Goal: Task Accomplishment & Management: Manage account settings

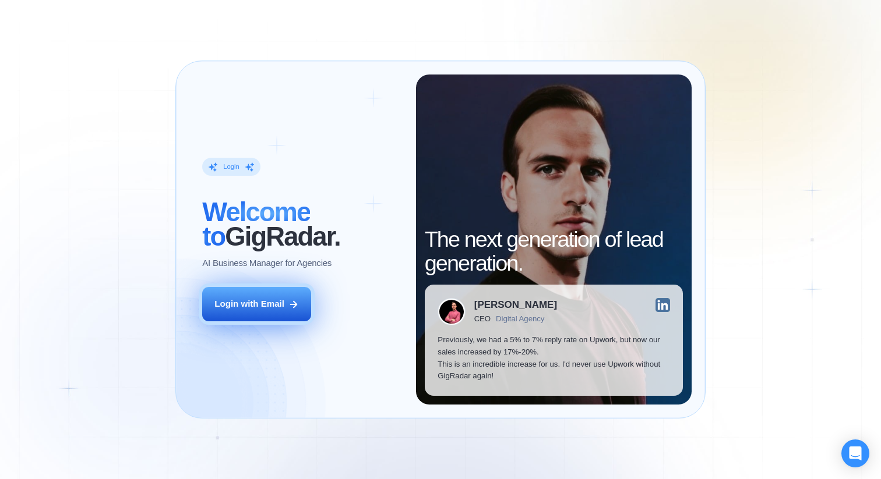
click at [285, 308] on button "Login with Email" at bounding box center [256, 304] width 109 height 34
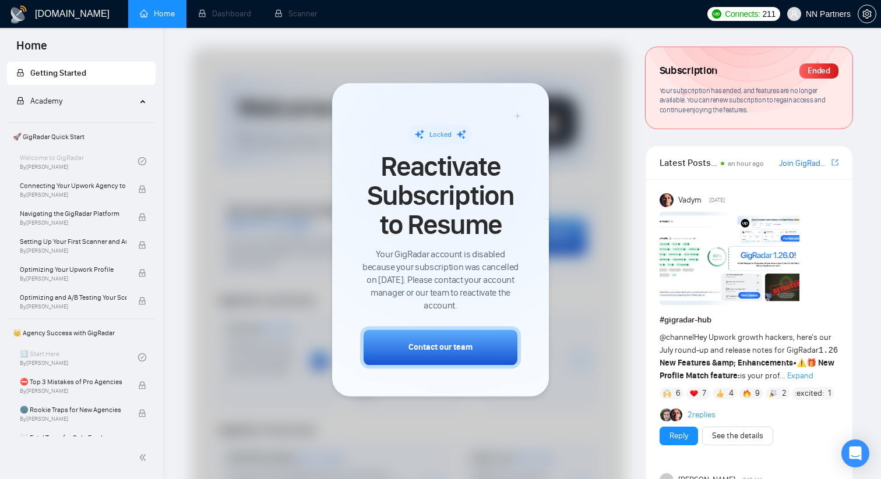
click at [593, 178] on div at bounding box center [409, 370] width 434 height 647
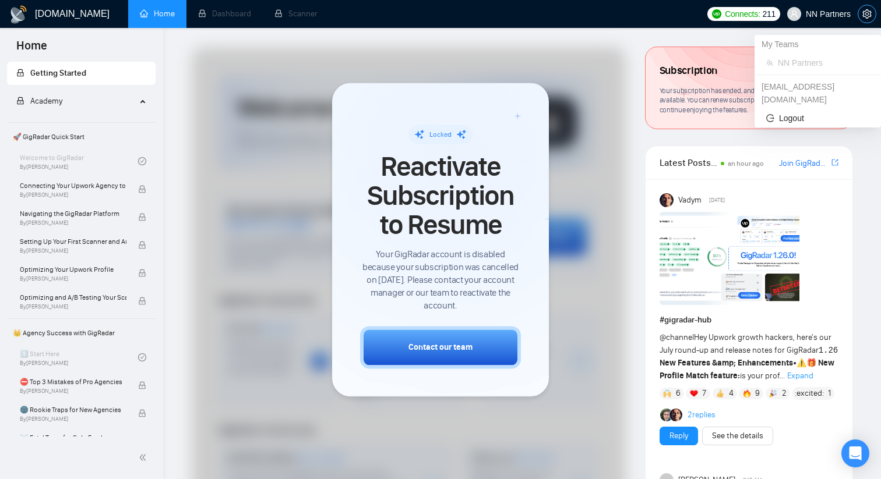
click at [861, 14] on span "setting" at bounding box center [866, 13] width 17 height 9
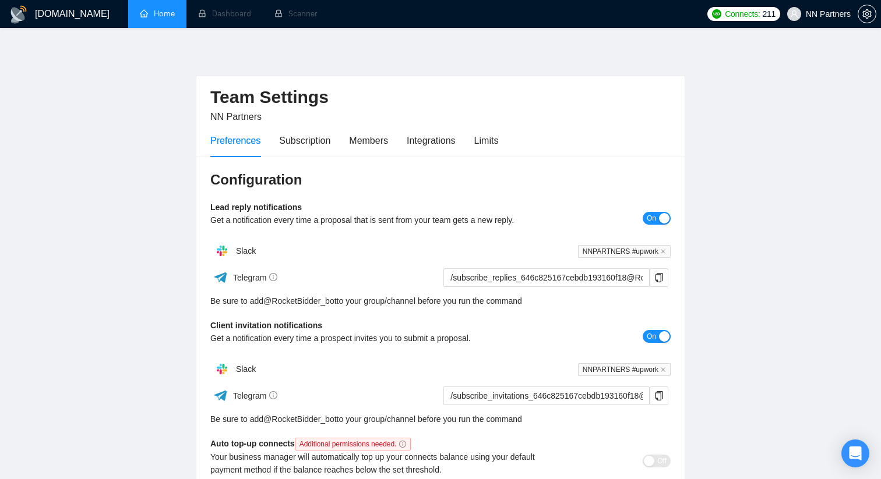
click at [166, 15] on link "Home" at bounding box center [157, 14] width 35 height 10
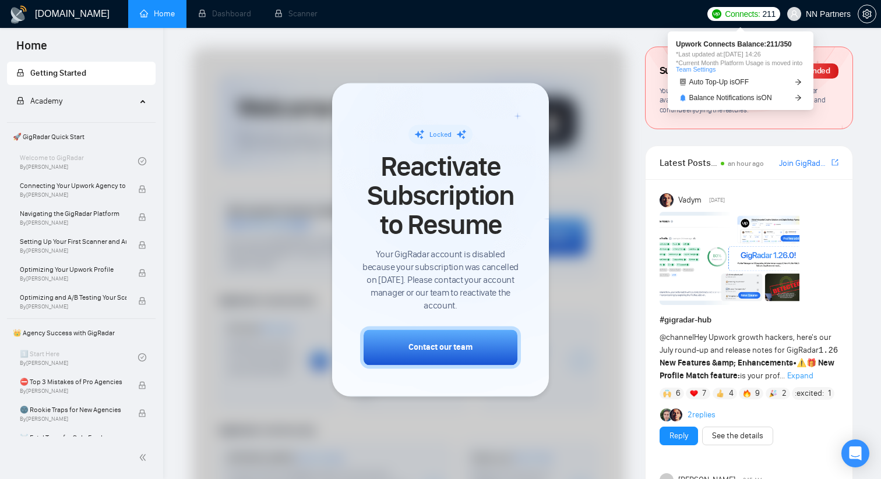
click at [745, 11] on span "Connects:" at bounding box center [742, 14] width 35 height 13
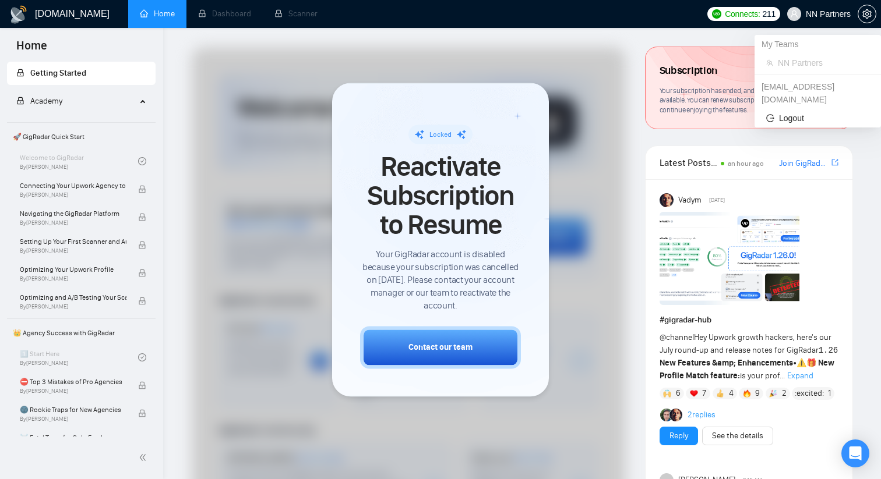
click at [834, 14] on span "NN Partners" at bounding box center [827, 14] width 45 height 0
click at [856, 14] on span "NN Partners" at bounding box center [818, 13] width 77 height 37
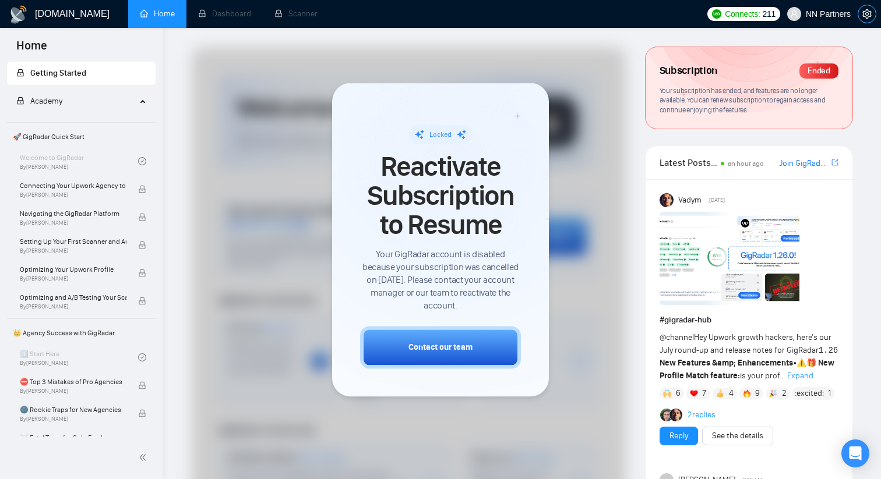
click at [870, 13] on icon "setting" at bounding box center [866, 13] width 9 height 9
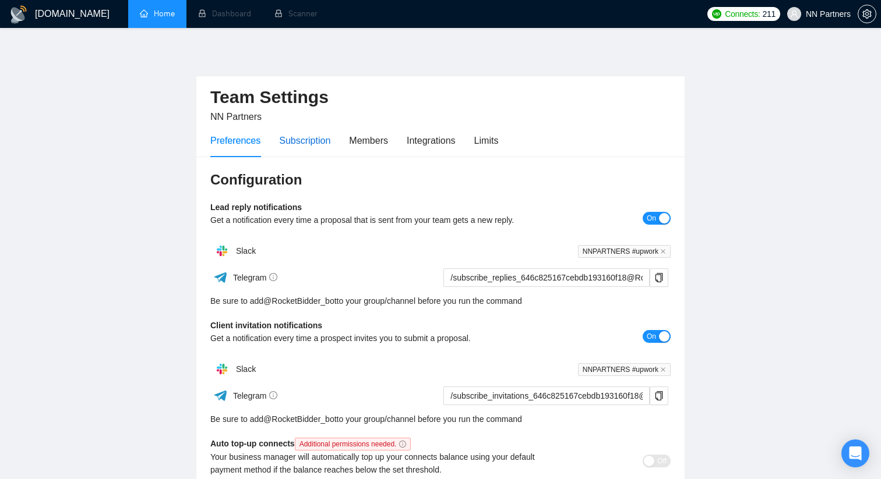
click at [328, 140] on div "Subscription" at bounding box center [304, 140] width 51 height 15
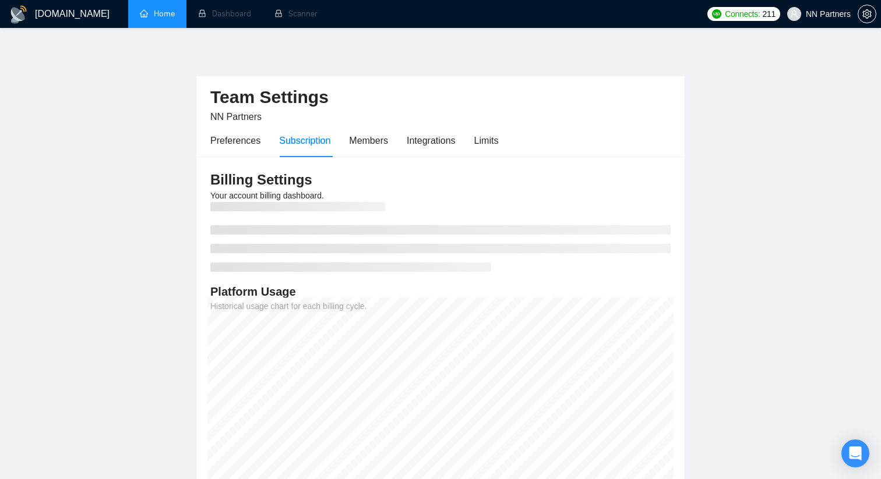
scroll to position [38, 0]
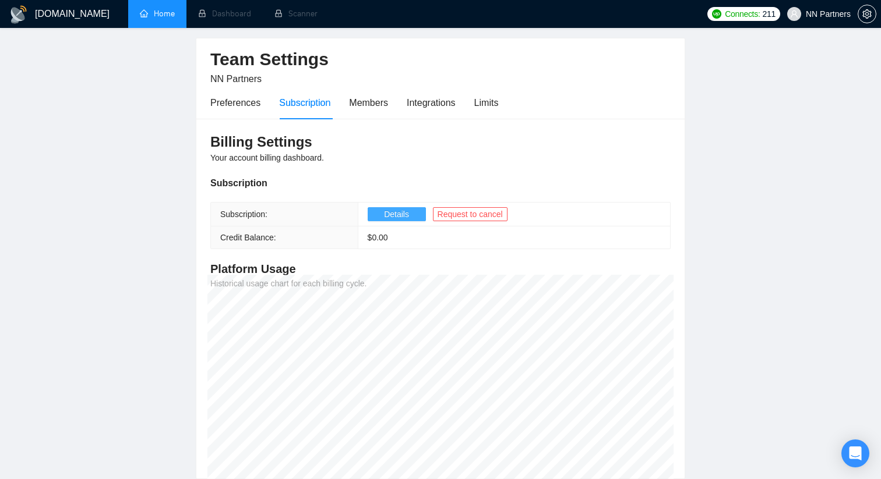
click at [410, 213] on button "Details" at bounding box center [397, 214] width 58 height 14
